Goal: Transaction & Acquisition: Book appointment/travel/reservation

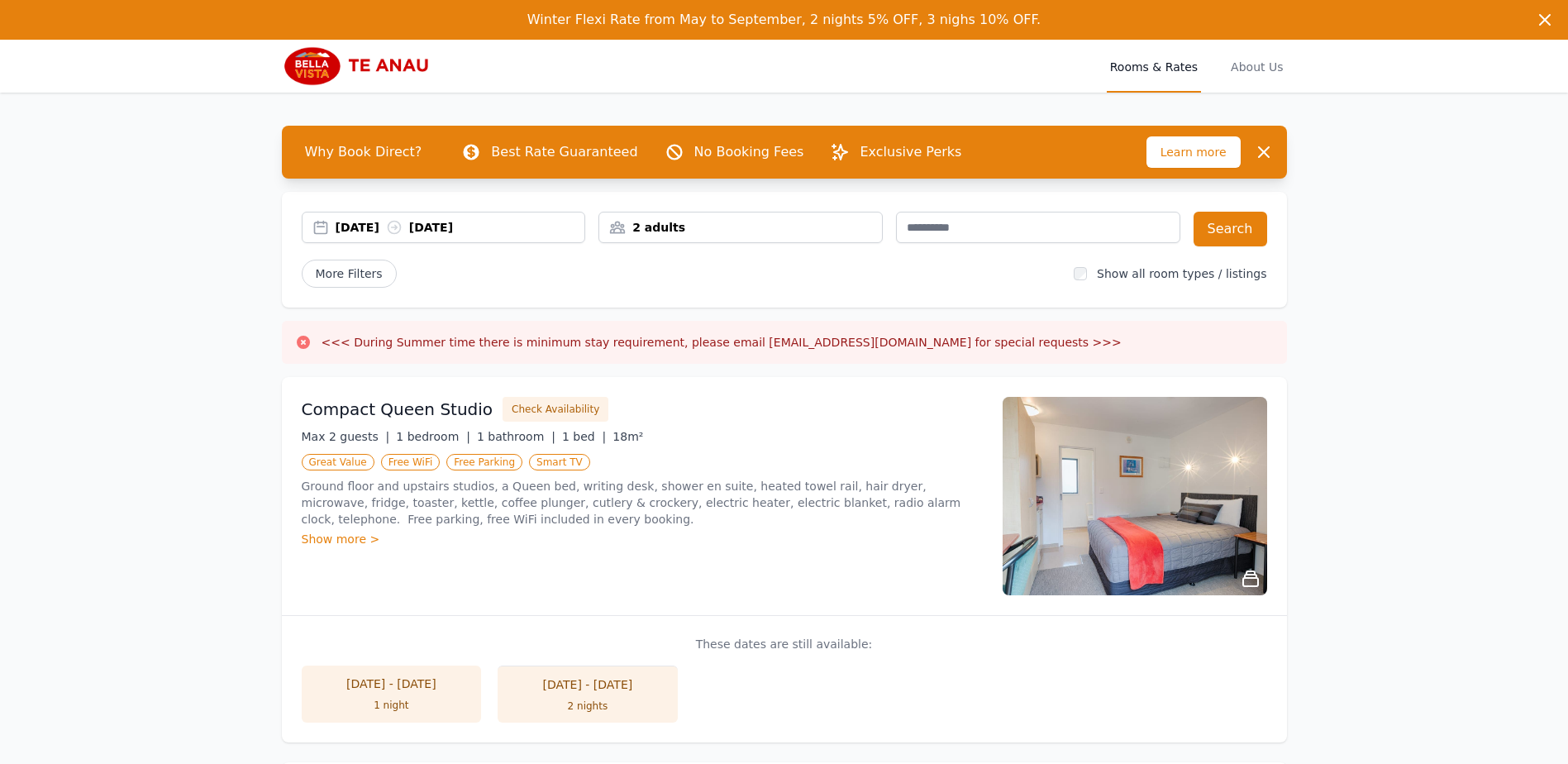
click at [367, 229] on div "[DATE] [DATE]" at bounding box center [460, 227] width 250 height 17
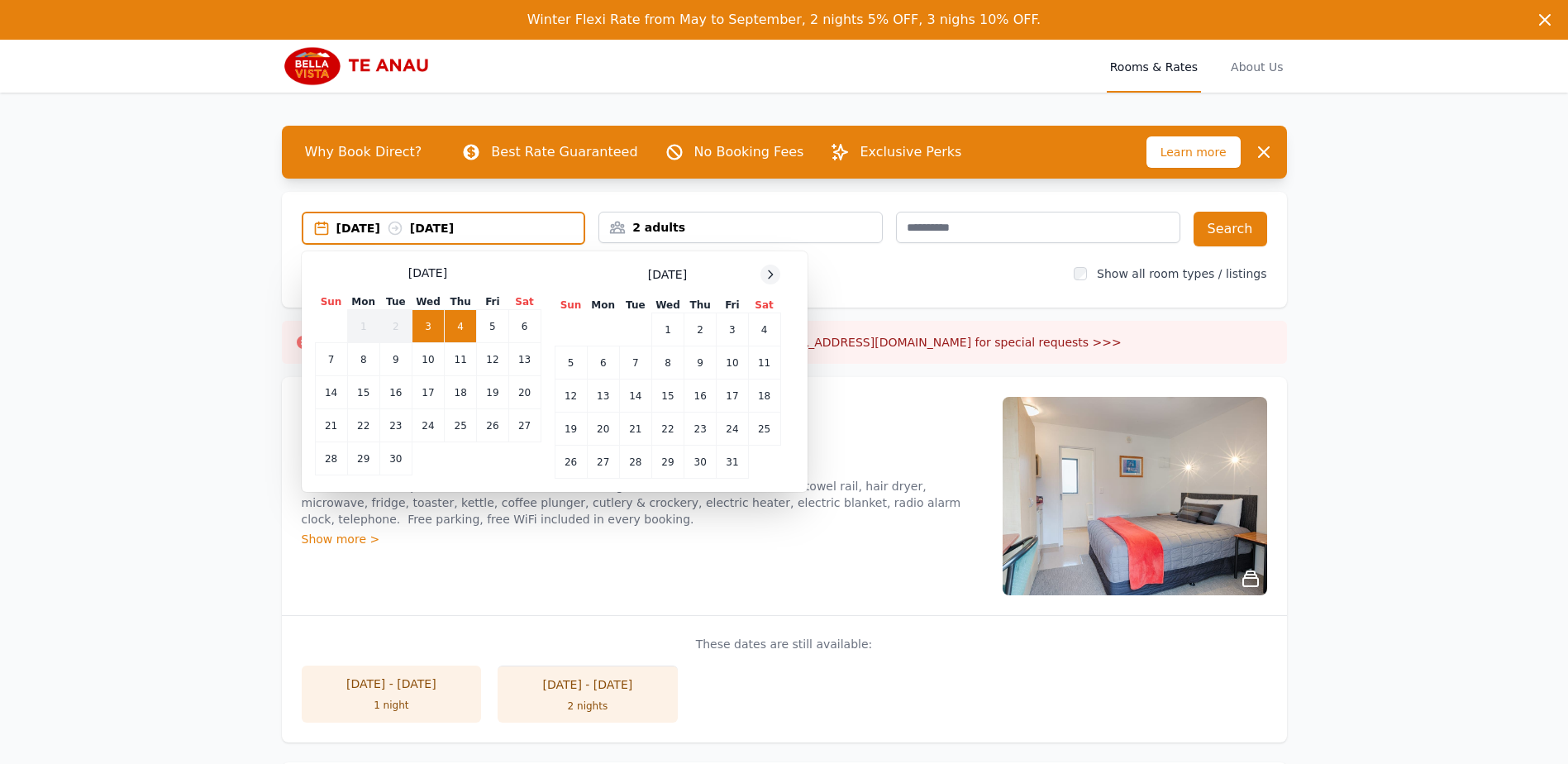
click at [764, 276] on icon at bounding box center [770, 274] width 13 height 13
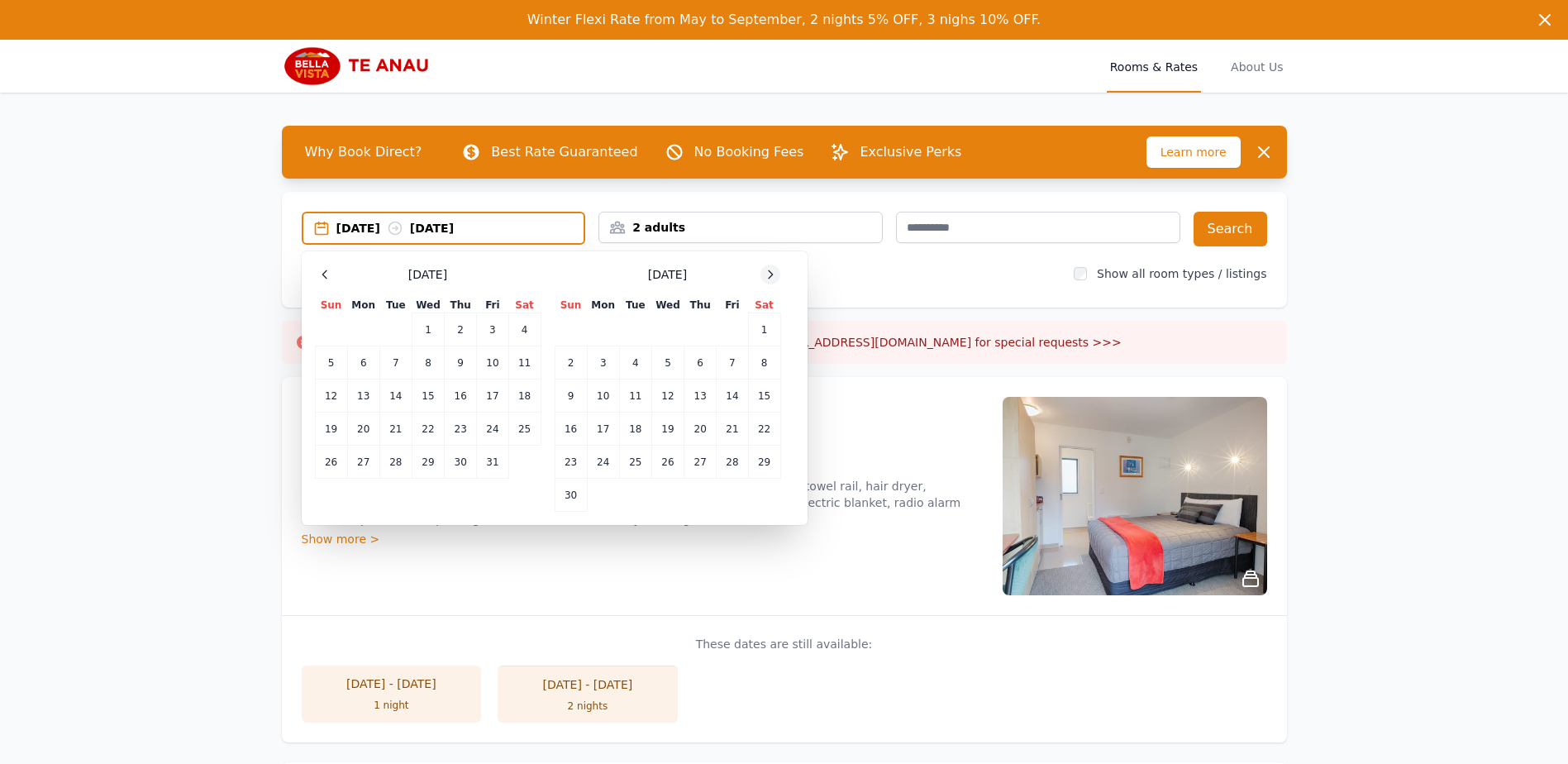
click at [764, 276] on icon at bounding box center [770, 274] width 13 height 13
click at [607, 462] on td "29" at bounding box center [603, 462] width 32 height 33
click at [693, 236] on div "2 adults" at bounding box center [741, 228] width 285 height 32
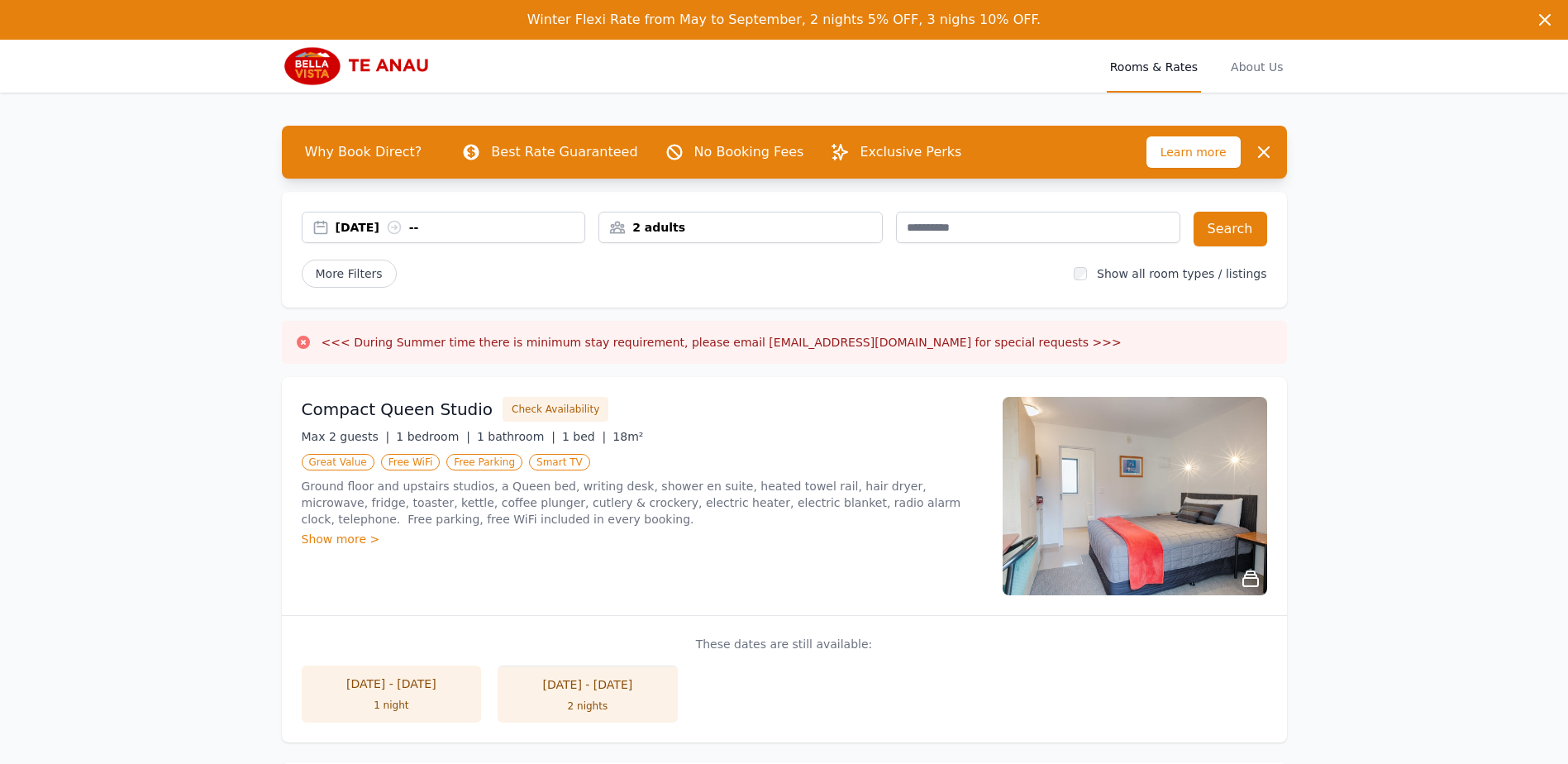
click at [688, 227] on div "2 adults" at bounding box center [741, 227] width 283 height 17
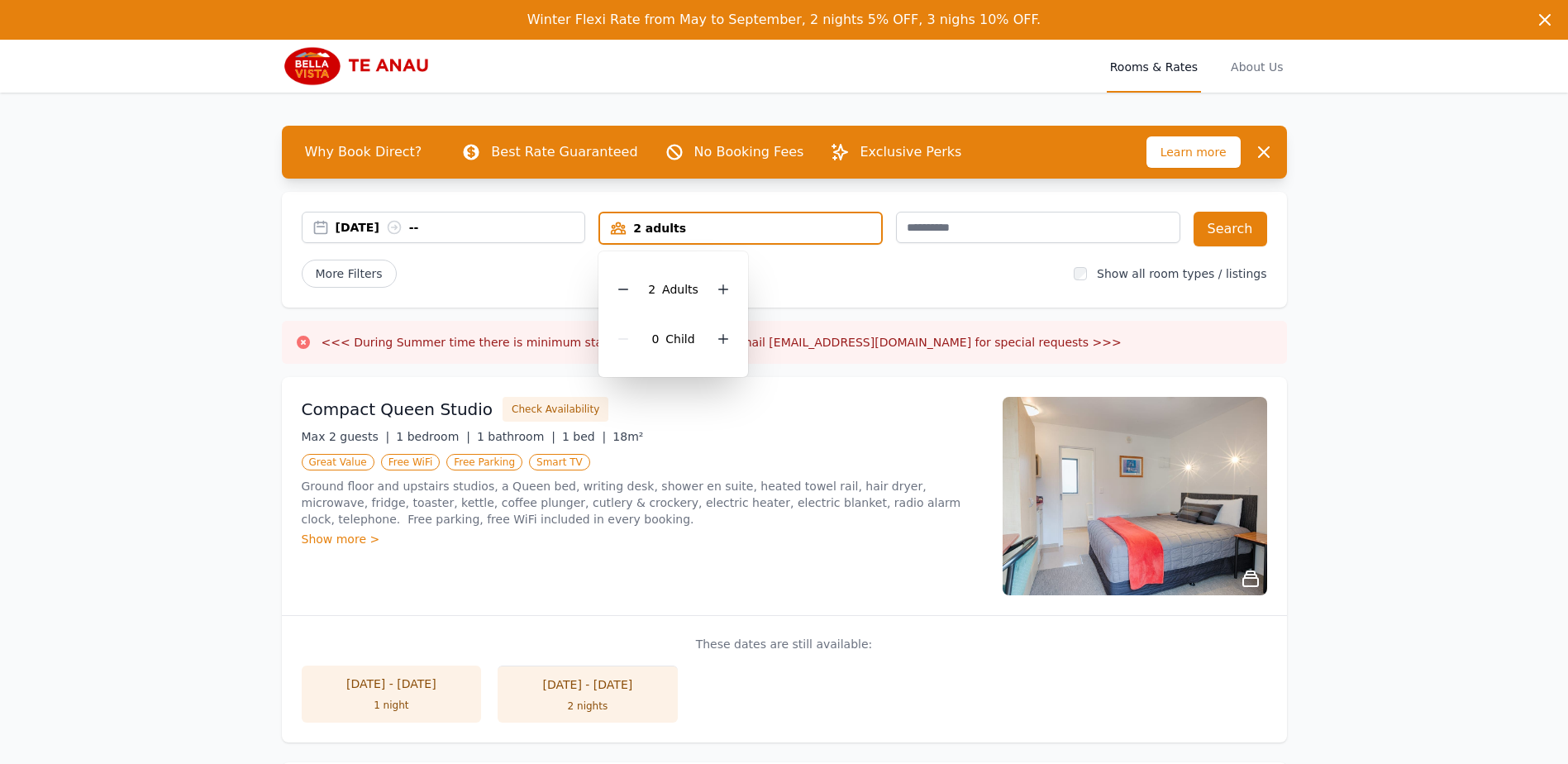
click at [783, 397] on div "Compact Queen Studio Check Availability Max 2 guests | 1 bedroom | 1 bathroom |…" at bounding box center [784, 496] width 1006 height 238
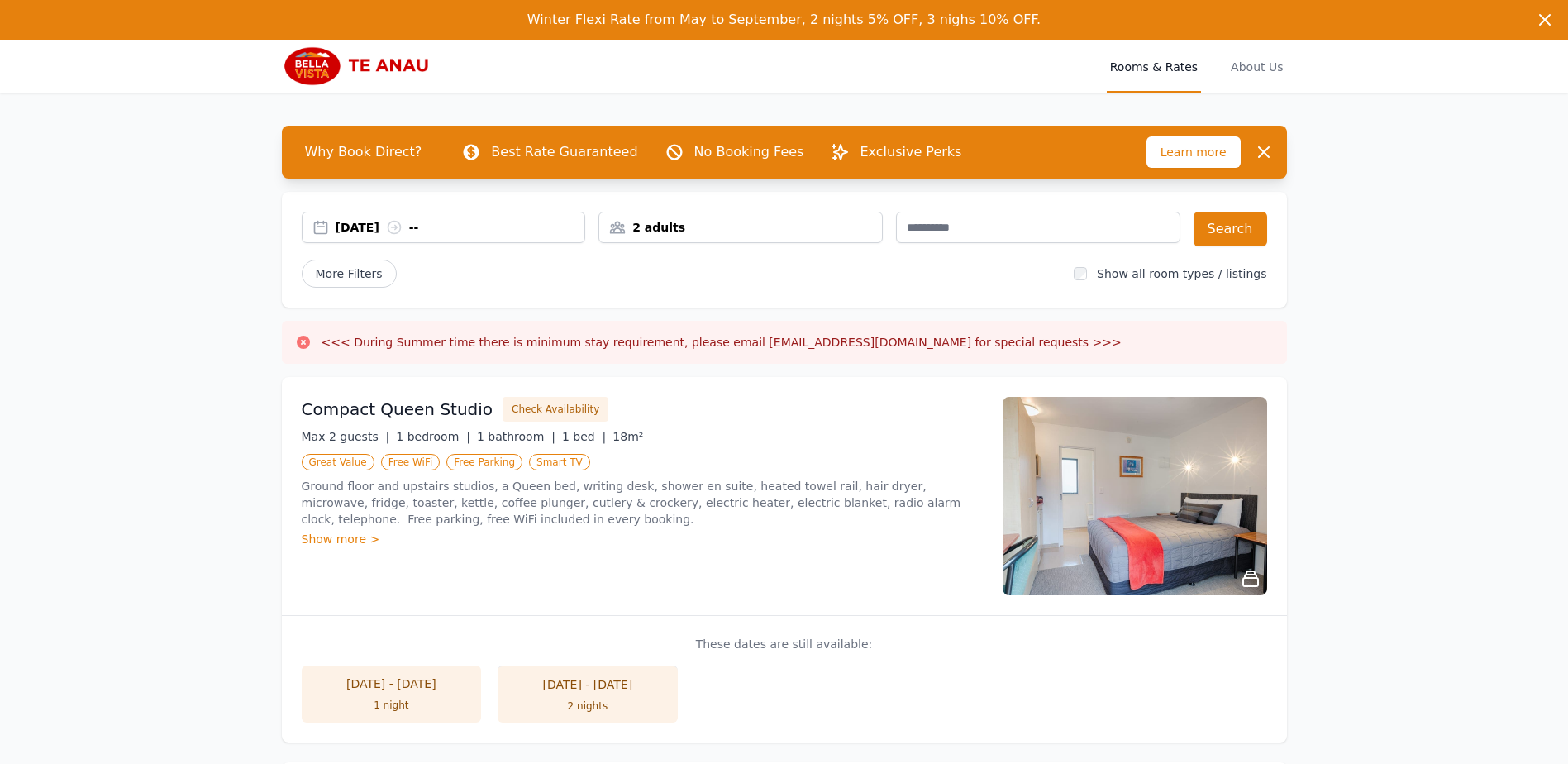
click at [382, 222] on div "[DATE] --" at bounding box center [460, 227] width 250 height 17
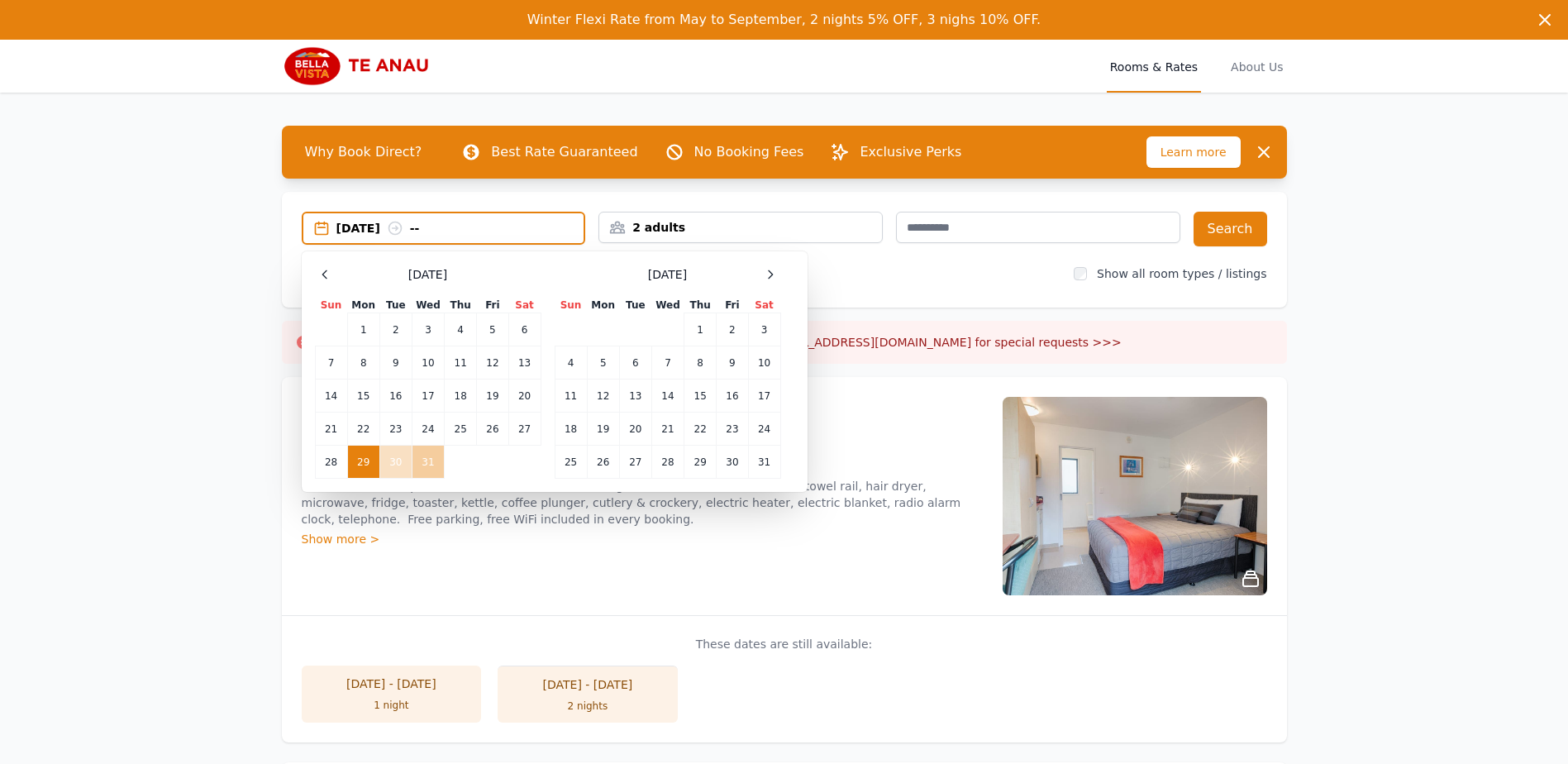
click at [422, 468] on td "31" at bounding box center [428, 462] width 32 height 33
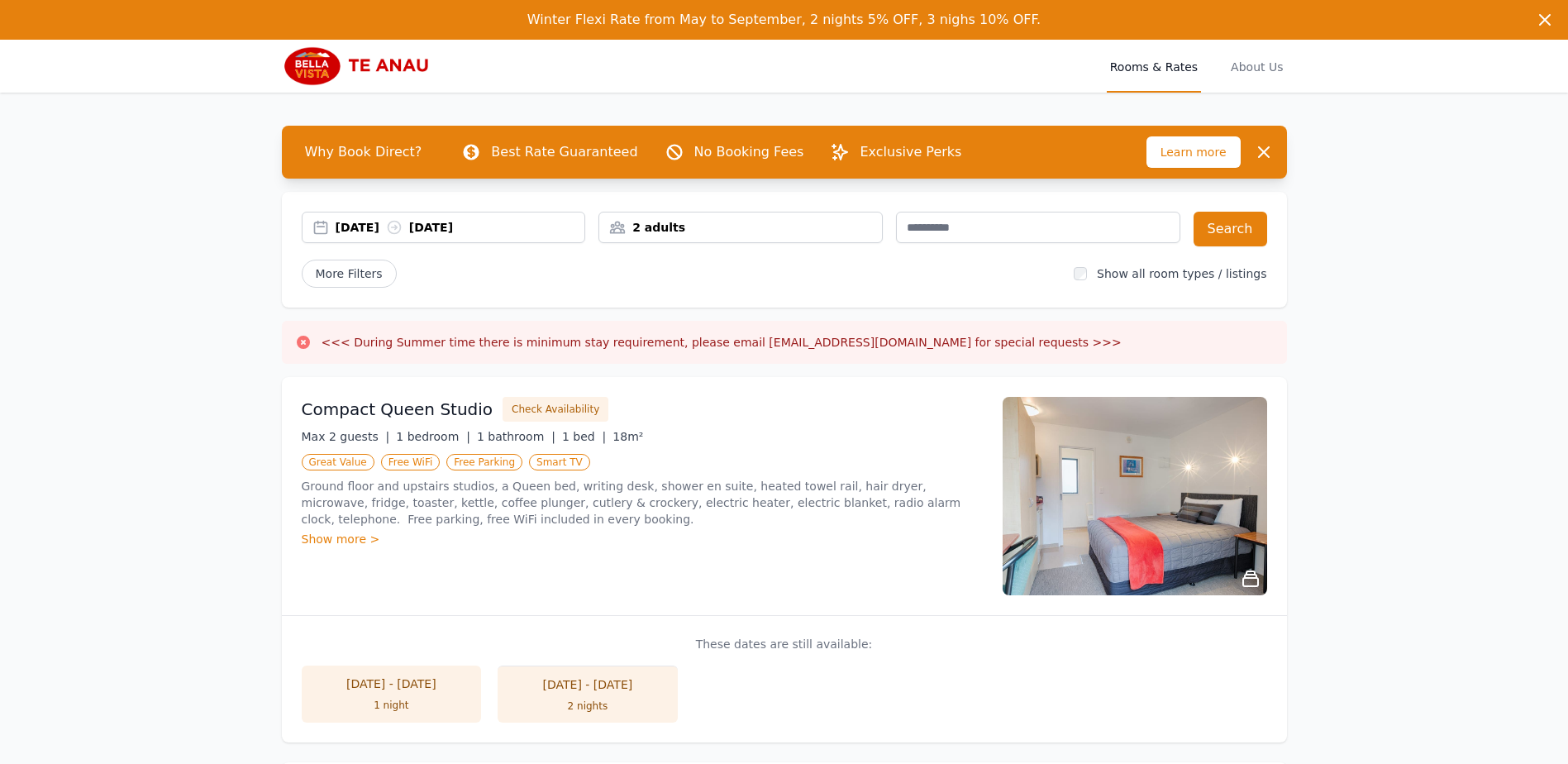
click at [463, 228] on div "[DATE] [DATE]" at bounding box center [460, 227] width 250 height 17
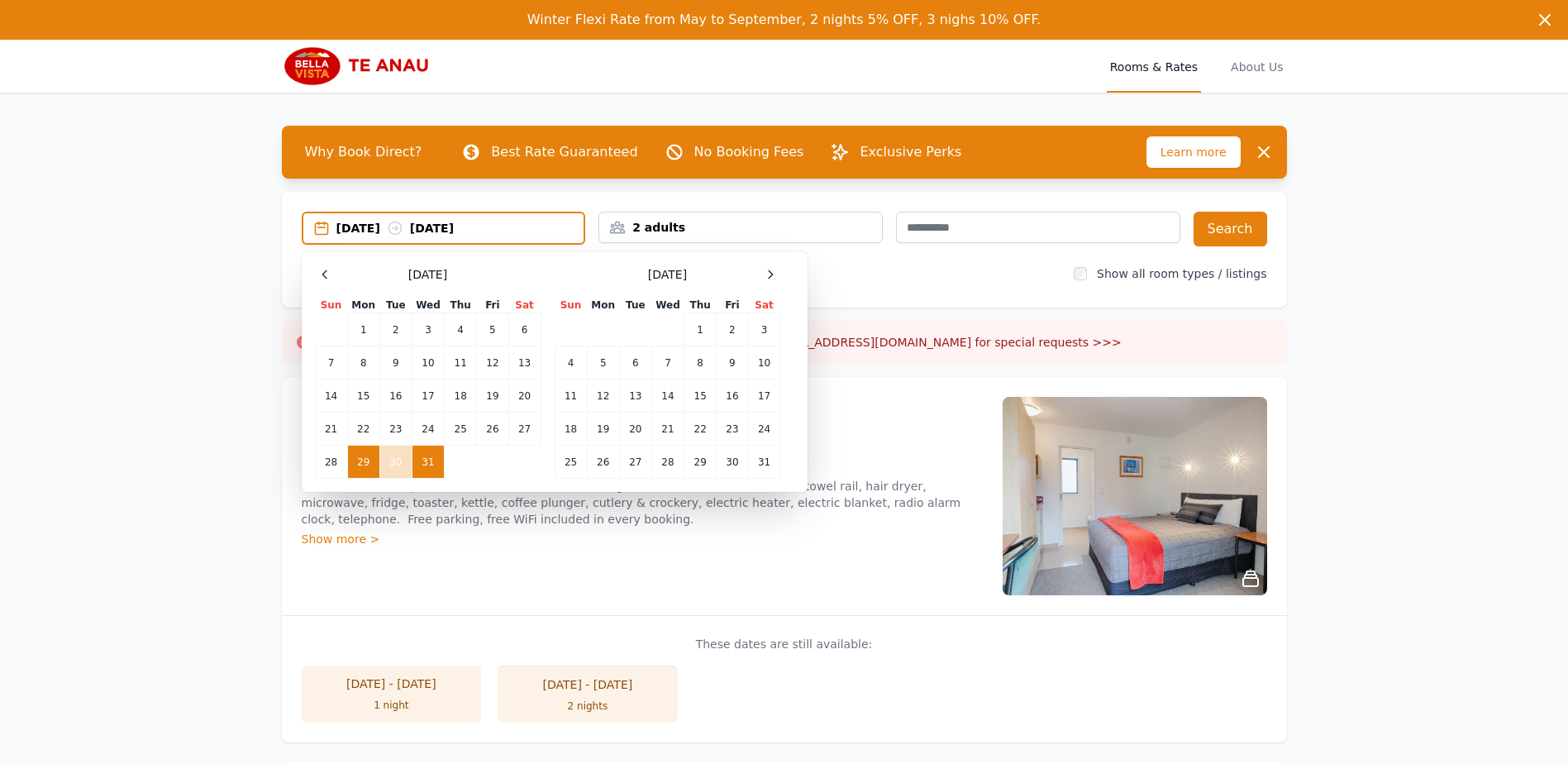
click at [429, 468] on td "31" at bounding box center [428, 462] width 32 height 33
click at [338, 461] on td "28" at bounding box center [331, 462] width 32 height 33
click at [456, 231] on div "[DATE] --" at bounding box center [460, 228] width 248 height 17
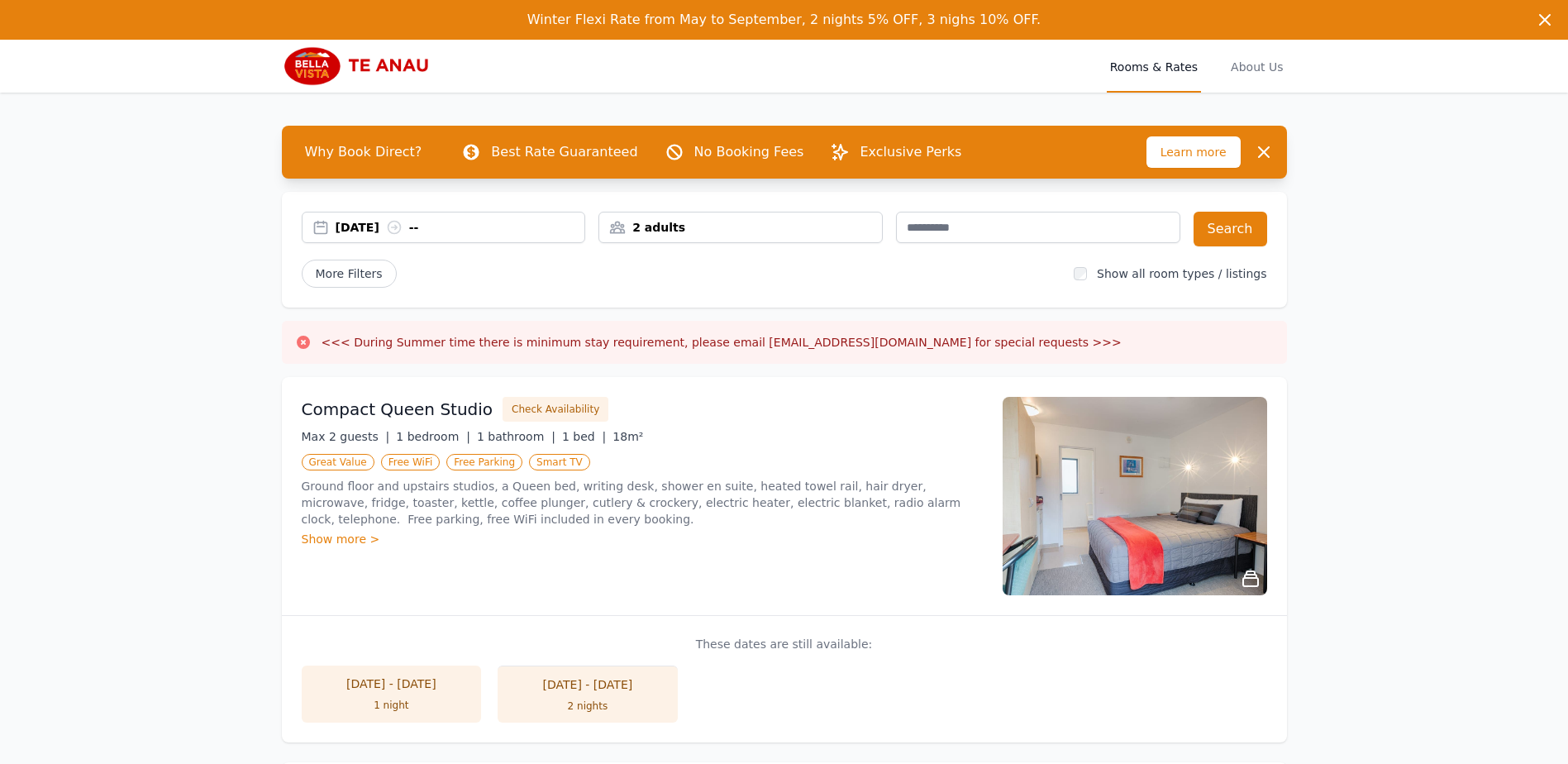
click at [443, 222] on div "[DATE] --" at bounding box center [460, 227] width 250 height 17
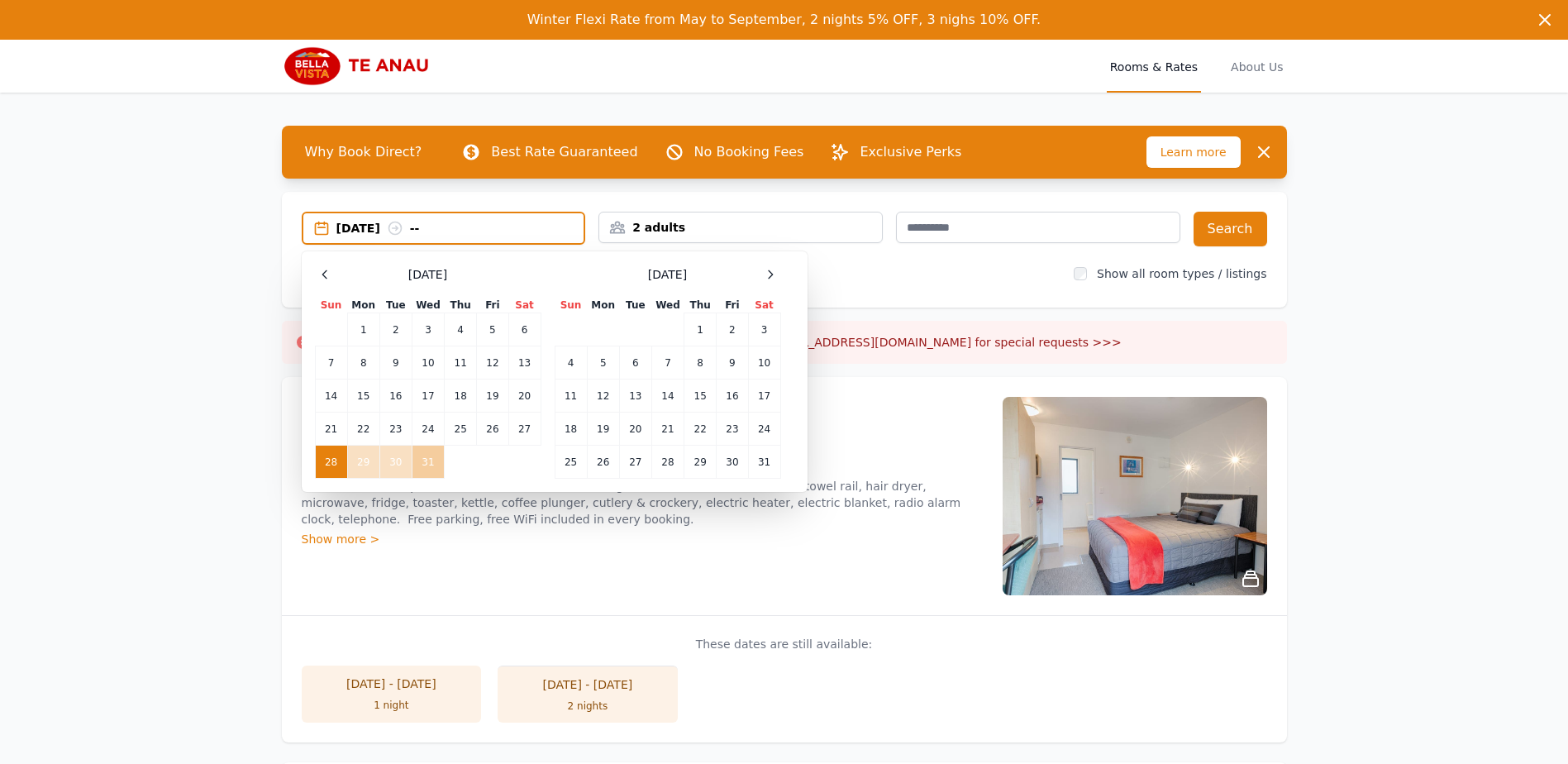
click at [436, 453] on td "31" at bounding box center [428, 462] width 32 height 33
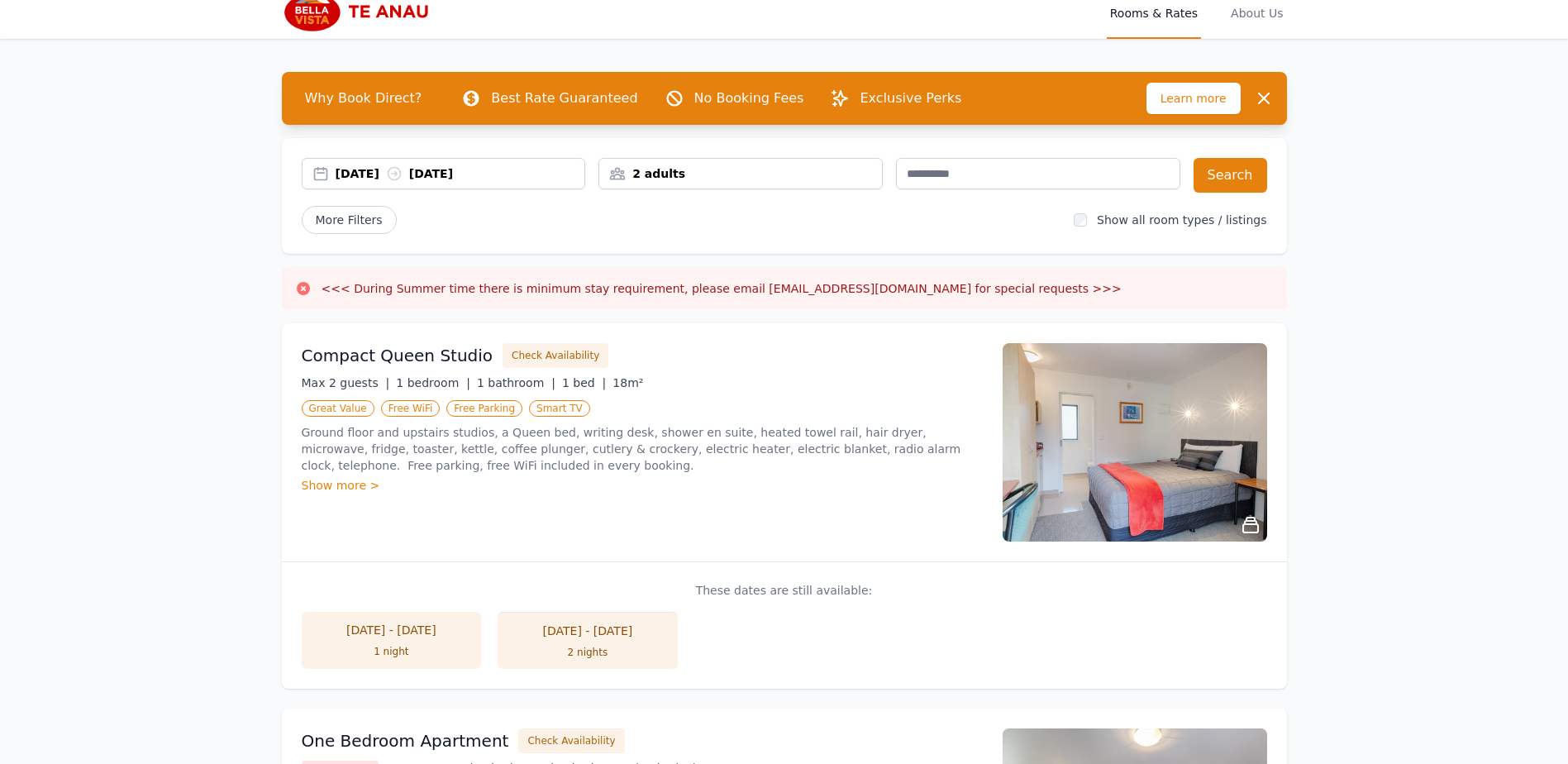
scroll to position [165, 0]
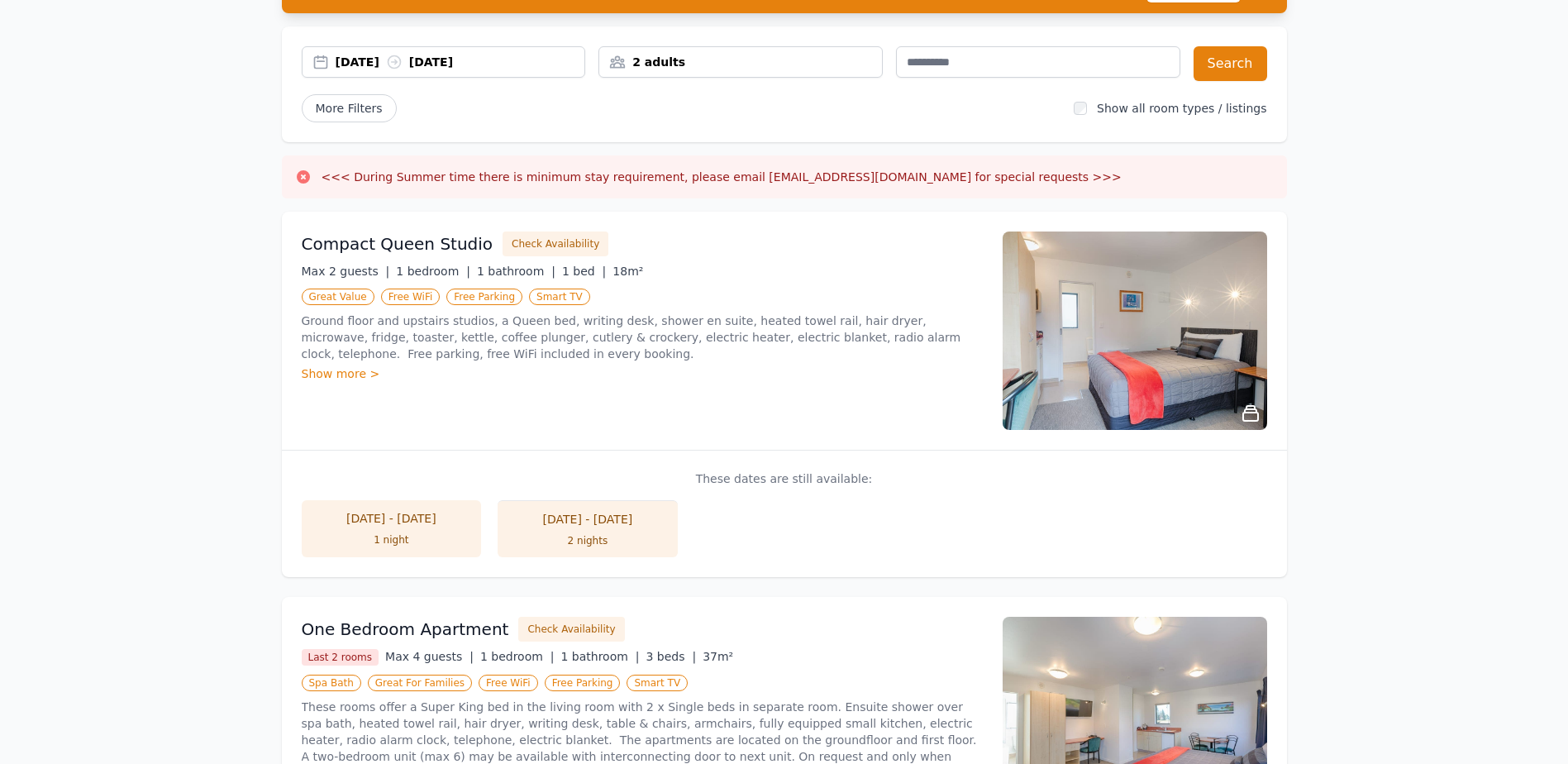
click at [340, 379] on div "Show more >" at bounding box center [642, 374] width 681 height 17
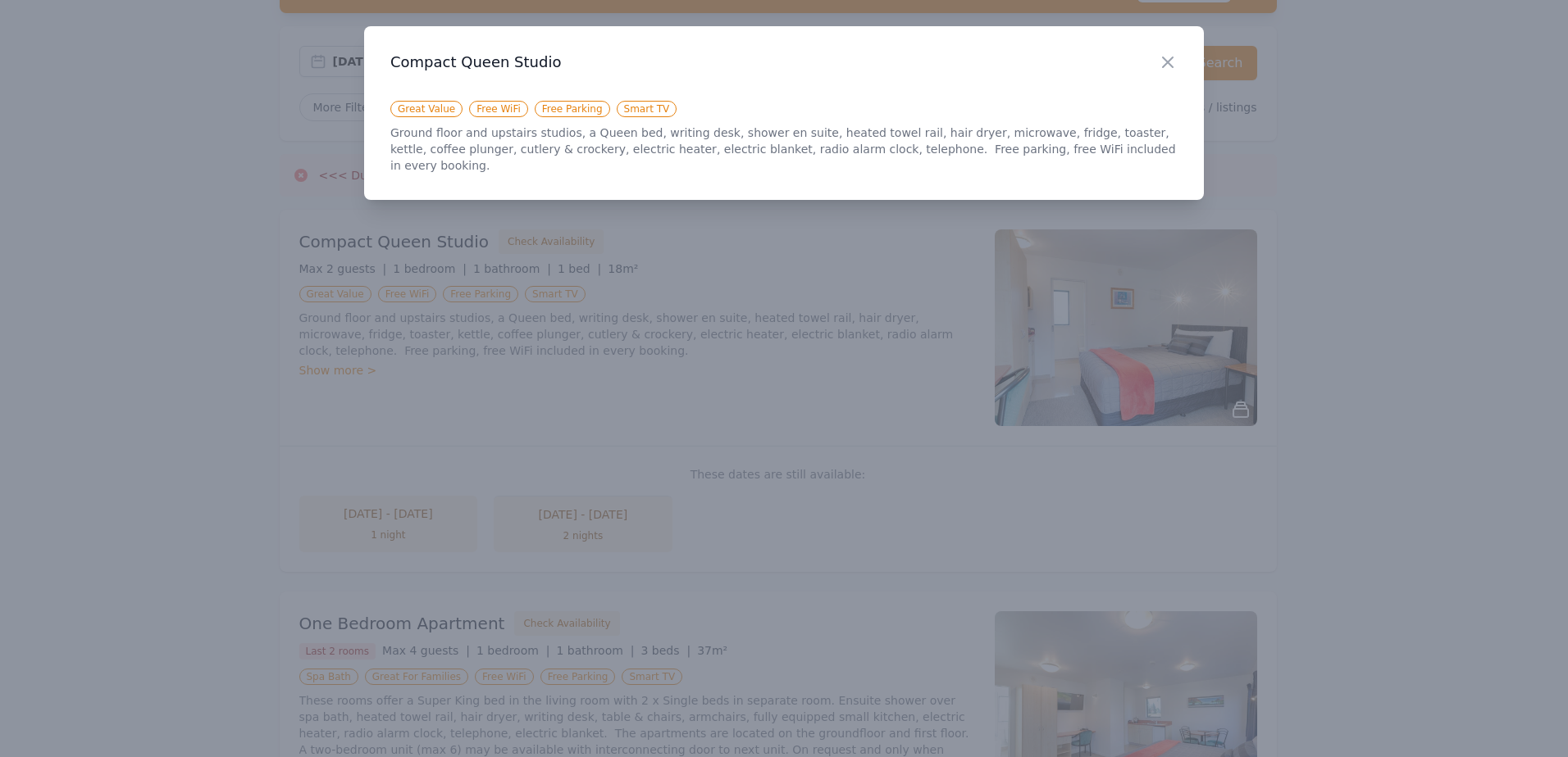
click at [1156, 69] on h3 "Compact Queen Studio" at bounding box center [783, 62] width 787 height 20
click at [1174, 63] on icon "button" at bounding box center [1168, 62] width 20 height 20
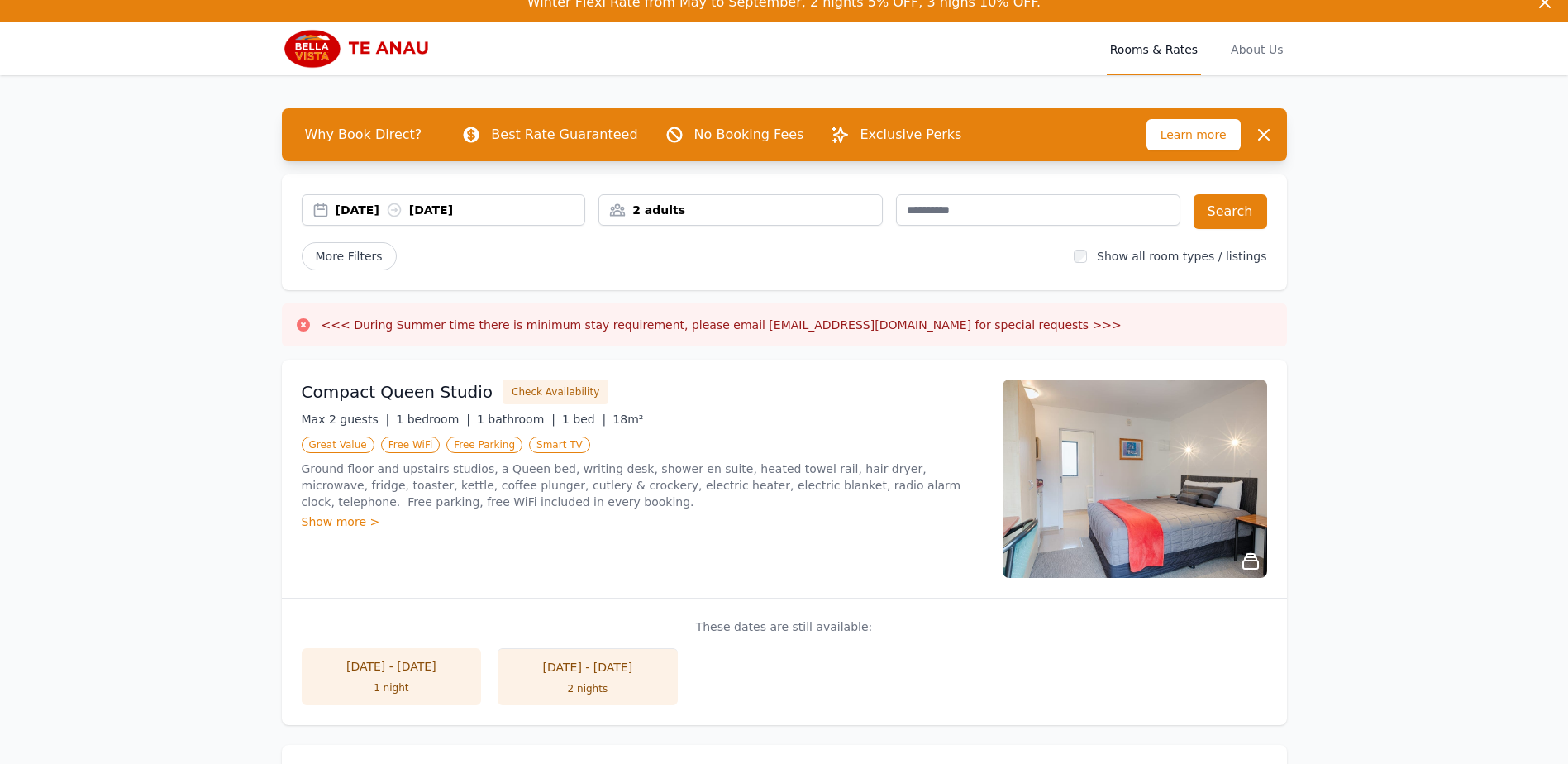
scroll to position [0, 0]
